Goal: Check status

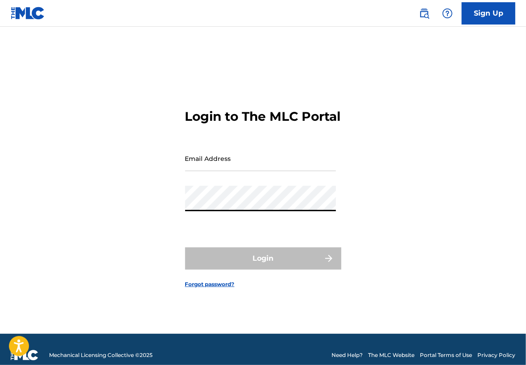
type input "[EMAIL_ADDRESS][DOMAIN_NAME]"
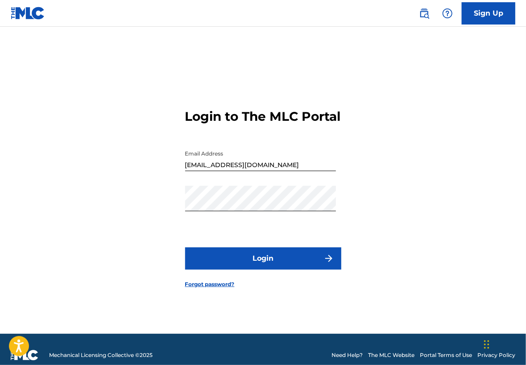
click at [283, 263] on button "Login" at bounding box center [263, 259] width 156 height 22
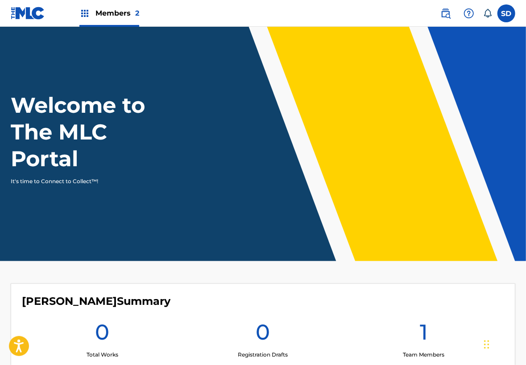
scroll to position [221, 0]
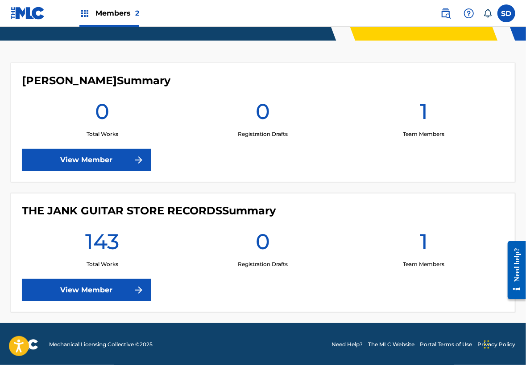
click at [98, 293] on link "View Member" at bounding box center [86, 290] width 129 height 22
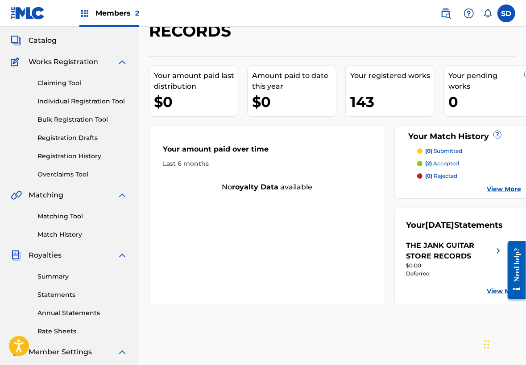
scroll to position [49, 0]
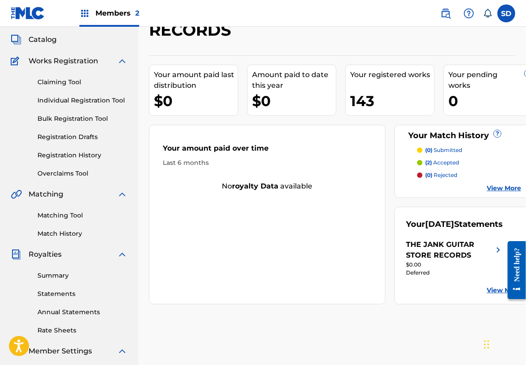
click at [62, 275] on link "Summary" at bounding box center [82, 275] width 90 height 9
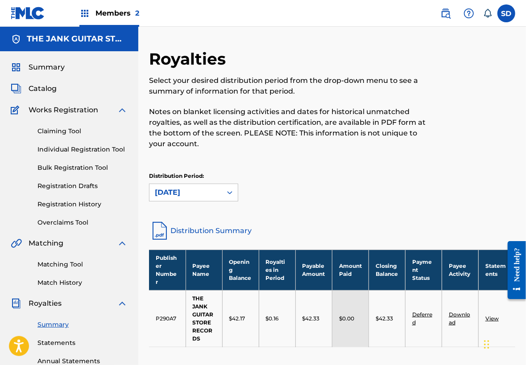
scroll to position [22, 0]
